Goal: Information Seeking & Learning: Learn about a topic

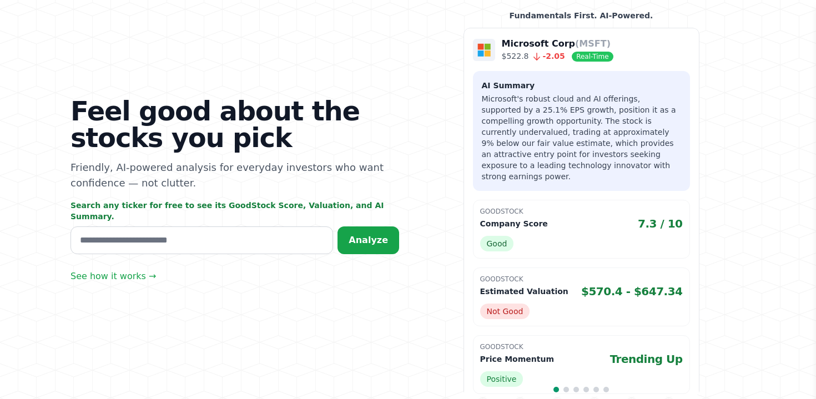
scroll to position [88, 0]
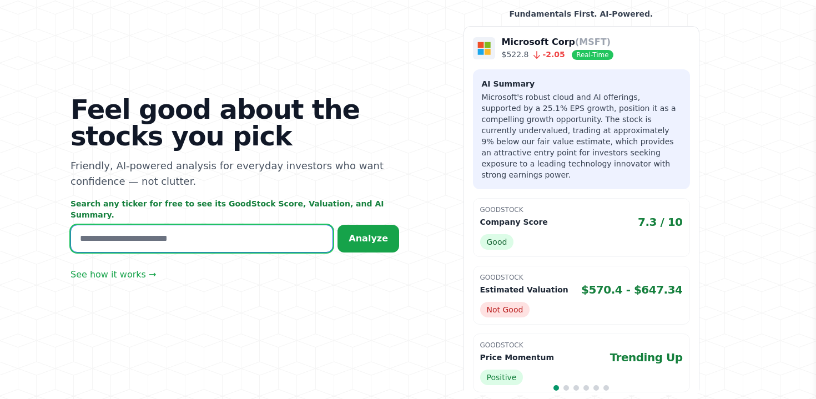
click at [270, 227] on input "text" at bounding box center [201, 239] width 262 height 28
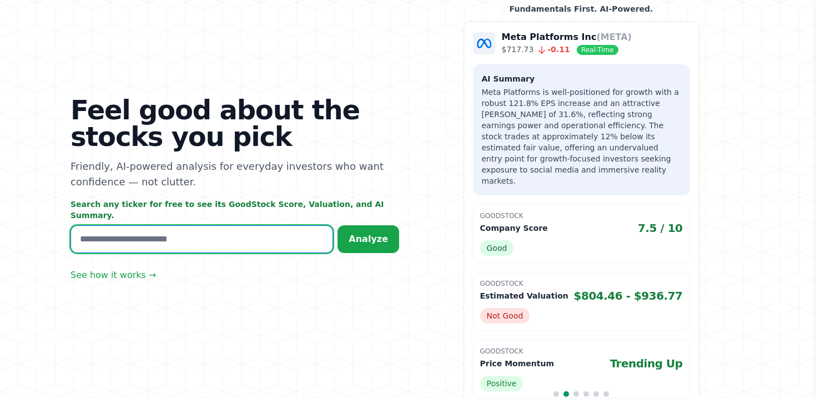
scroll to position [94, 0]
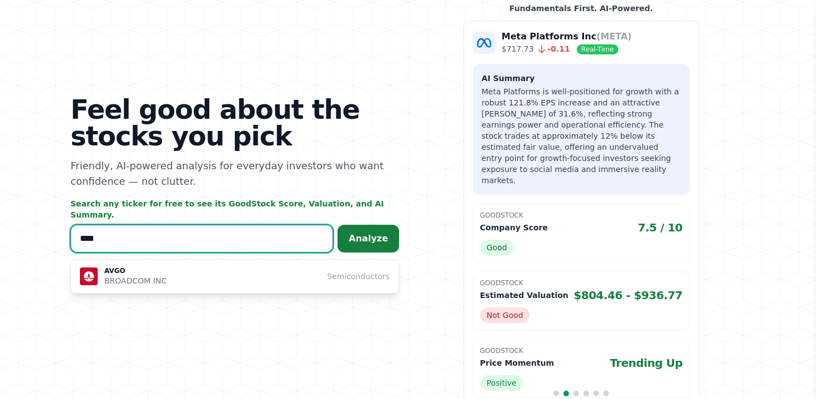
type input "****"
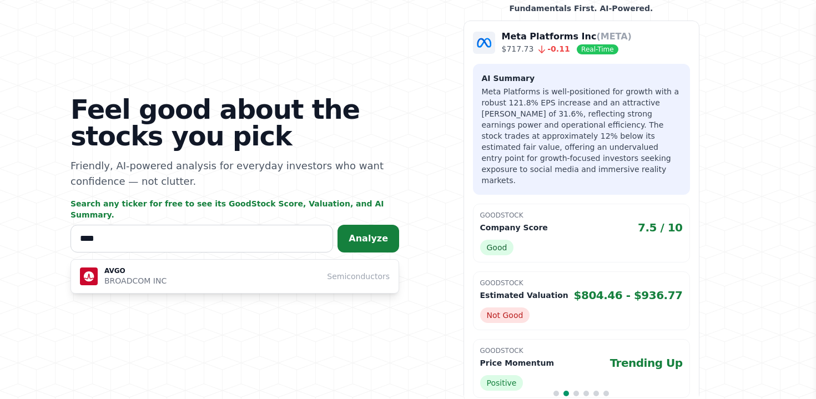
click at [371, 225] on button "Analyze" at bounding box center [368, 239] width 62 height 28
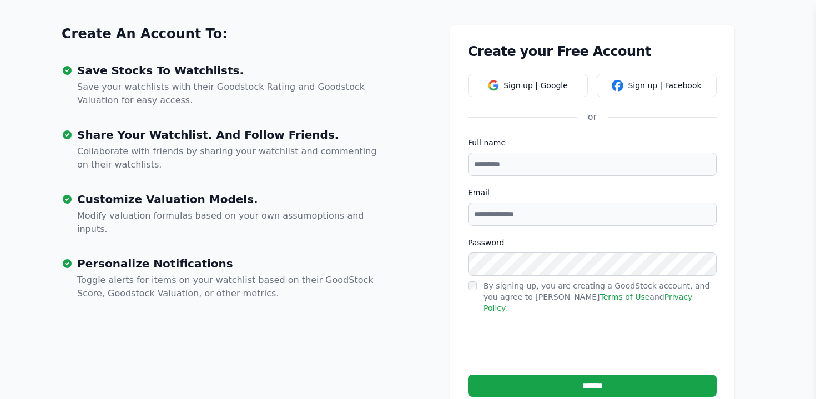
scroll to position [317, 0]
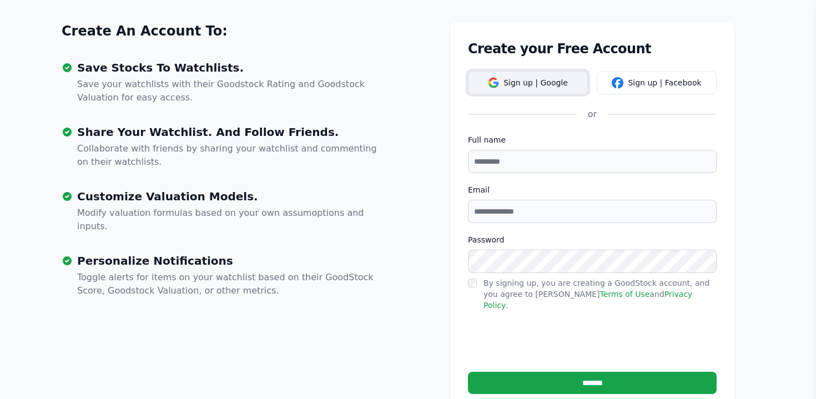
click at [509, 84] on button "Sign up | Google" at bounding box center [528, 82] width 120 height 23
